Goal: Task Accomplishment & Management: Manage account settings

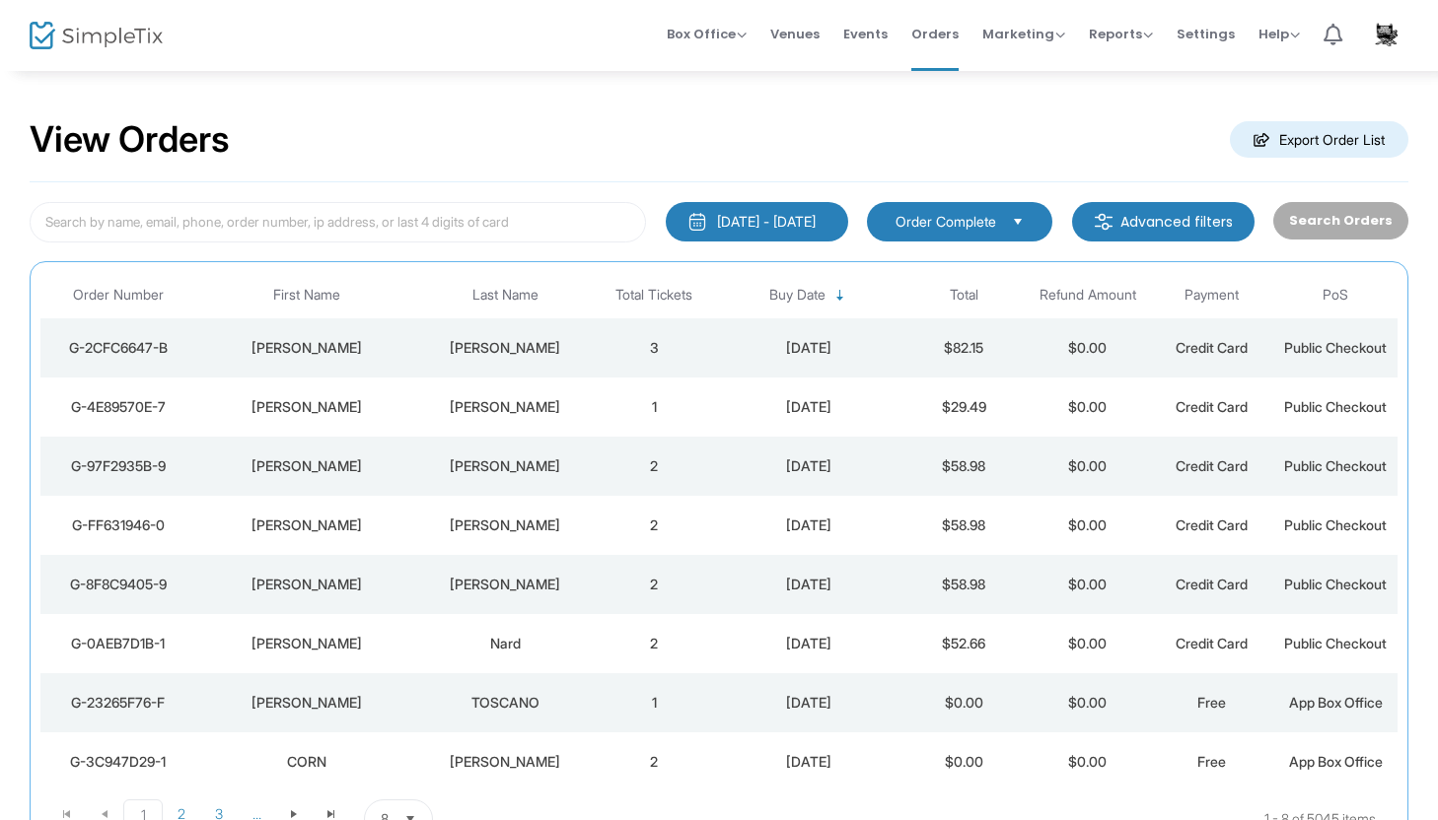
click at [441, 407] on div "[PERSON_NAME]" at bounding box center [505, 407] width 164 height 20
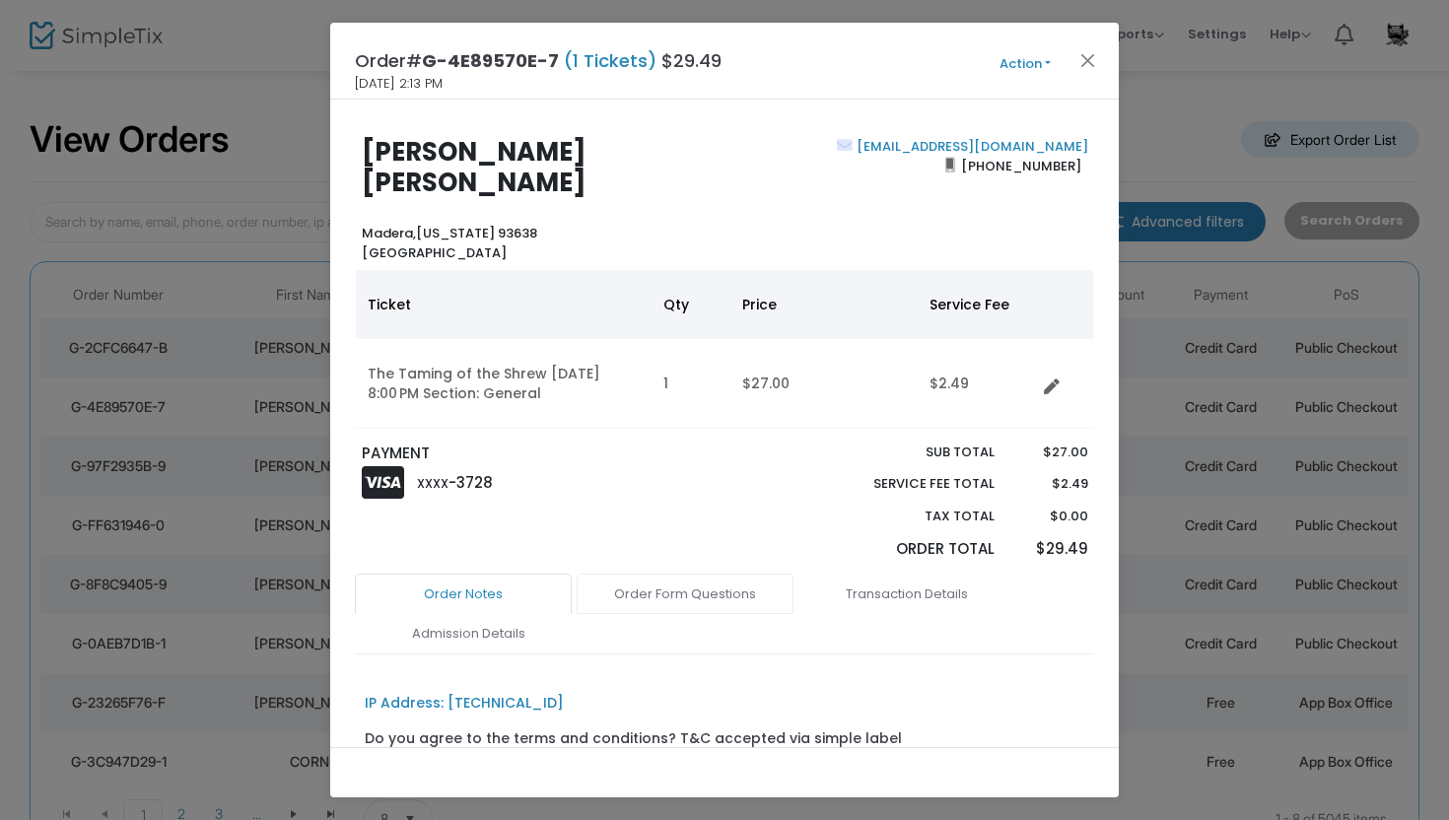
click at [637, 580] on link "Order Form Questions" at bounding box center [685, 594] width 217 height 41
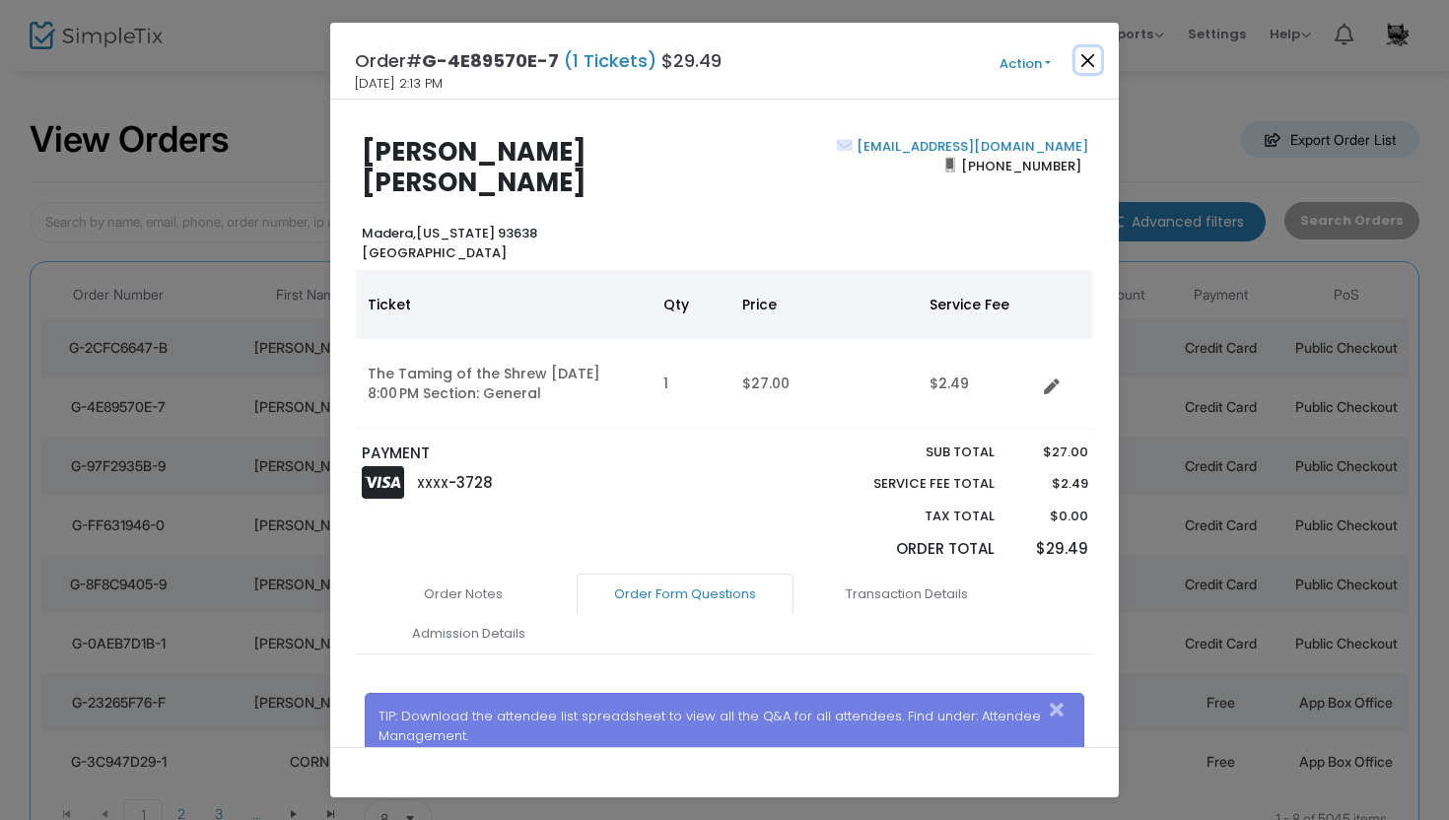
click at [1085, 67] on button "Close" at bounding box center [1089, 60] width 26 height 26
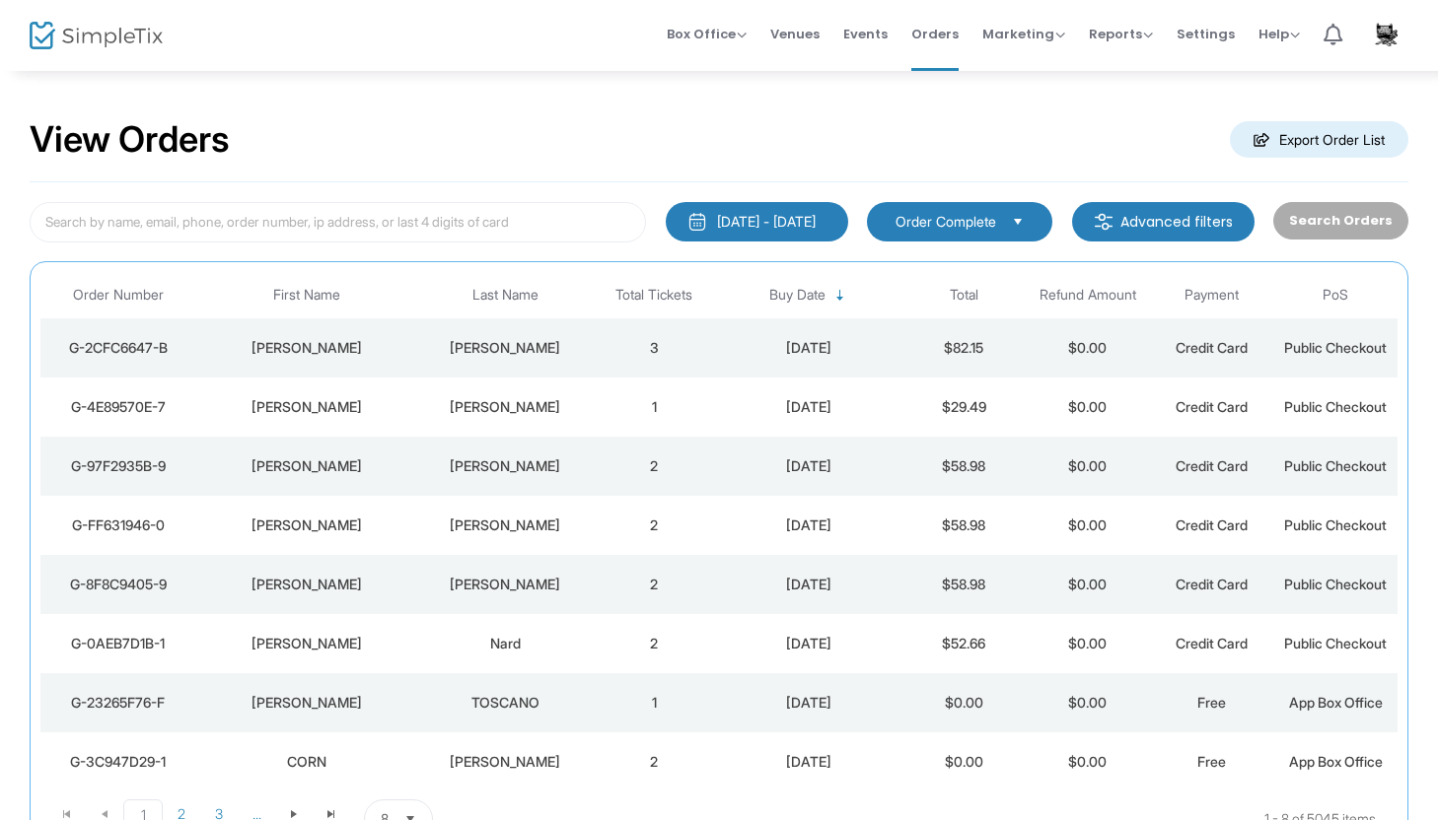
click at [455, 353] on div "[PERSON_NAME]" at bounding box center [505, 348] width 164 height 20
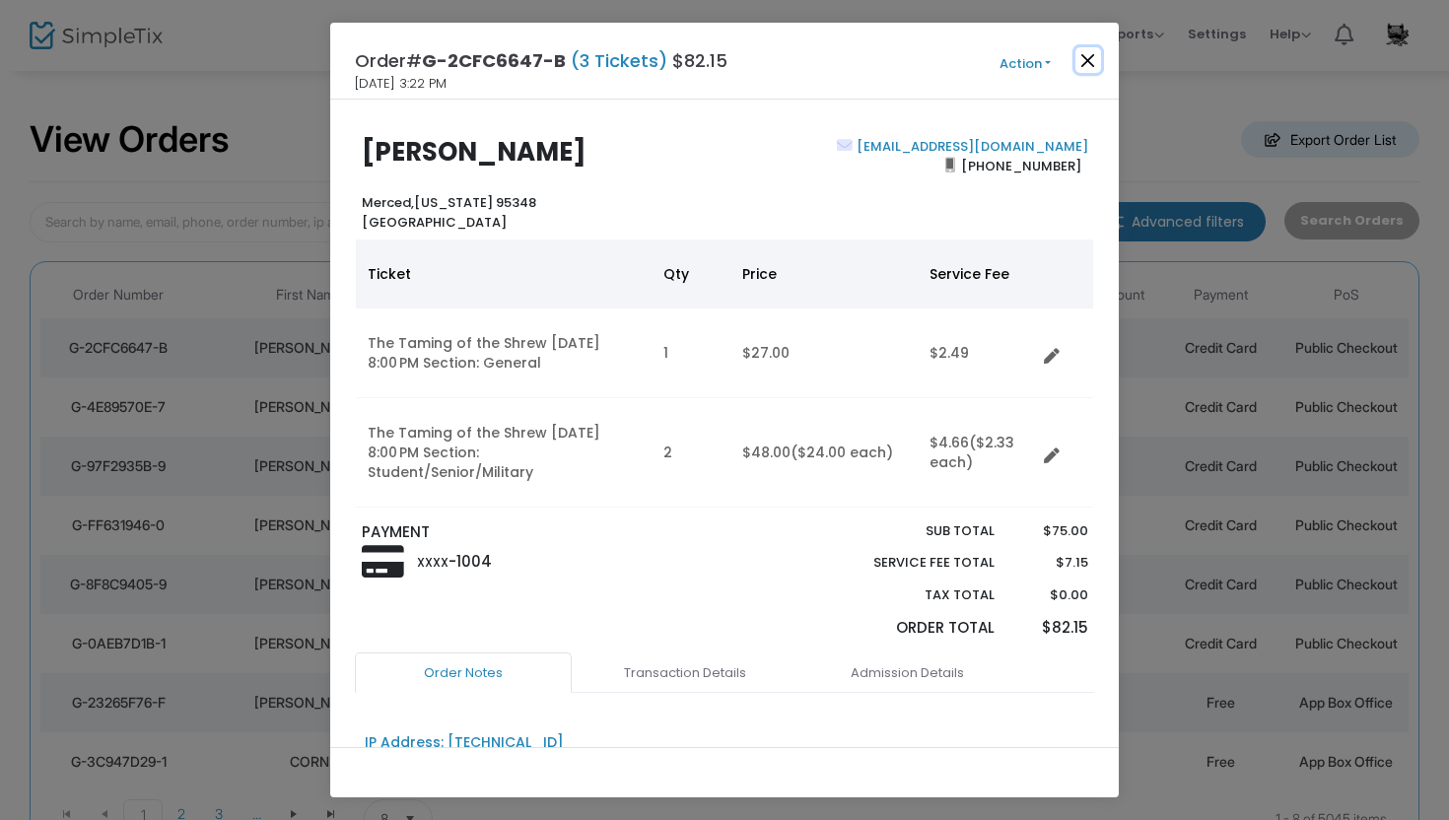
click at [1085, 59] on button "Close" at bounding box center [1089, 60] width 26 height 26
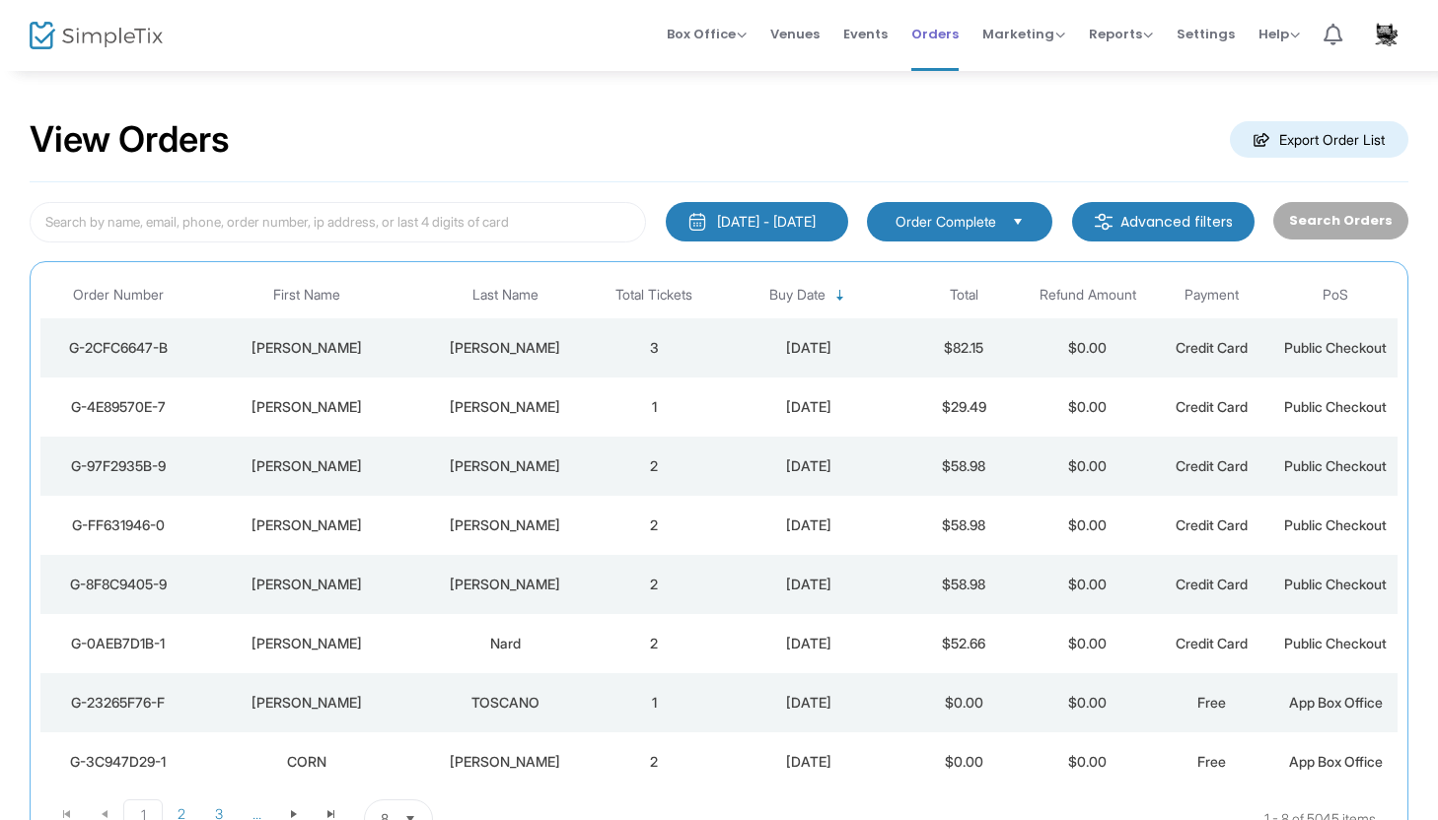
click at [933, 35] on span "Orders" at bounding box center [934, 34] width 47 height 50
click at [869, 37] on span "Events" at bounding box center [865, 34] width 44 height 50
